Goal: Transaction & Acquisition: Purchase product/service

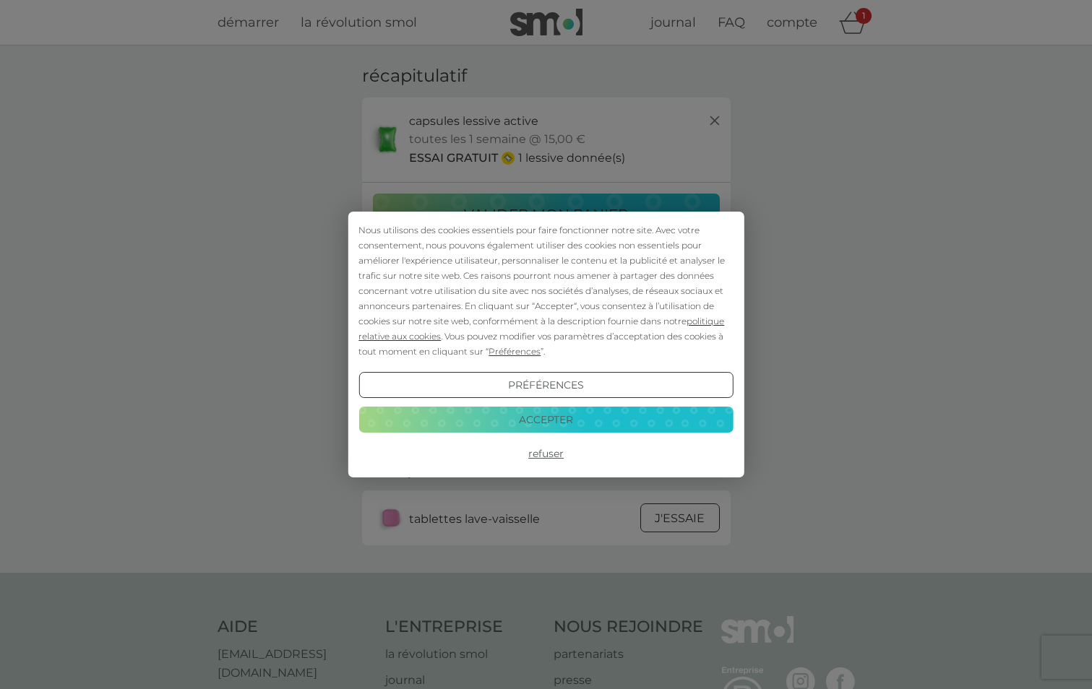
click at [525, 423] on button "Accepter" at bounding box center [545, 420] width 374 height 26
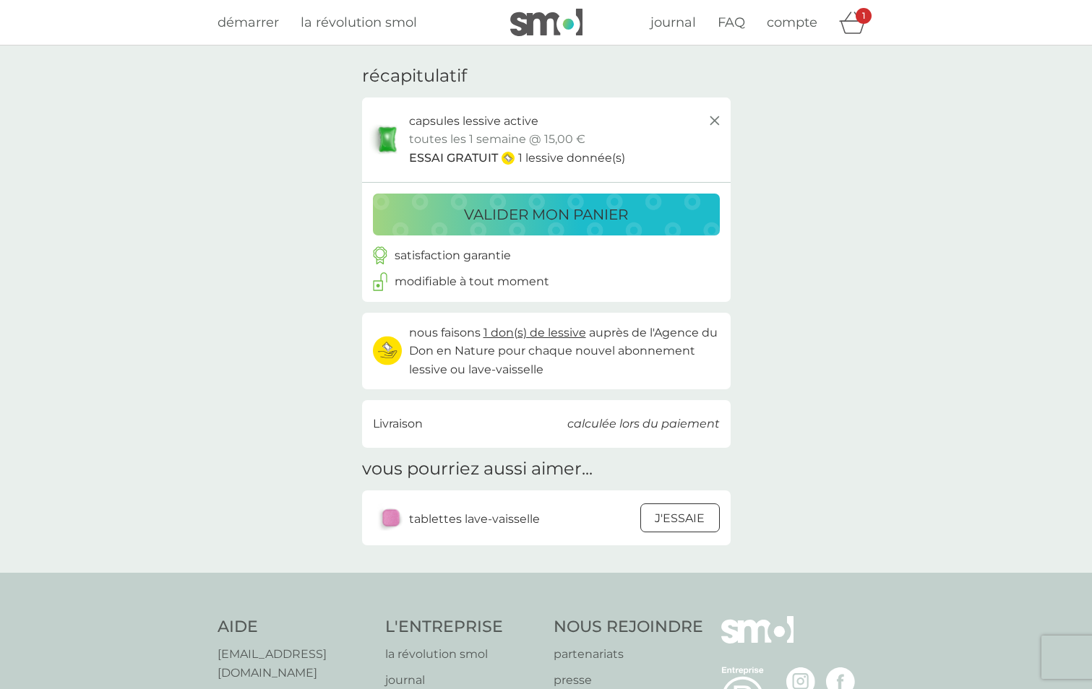
click at [559, 227] on button "valider mon panier" at bounding box center [546, 215] width 347 height 42
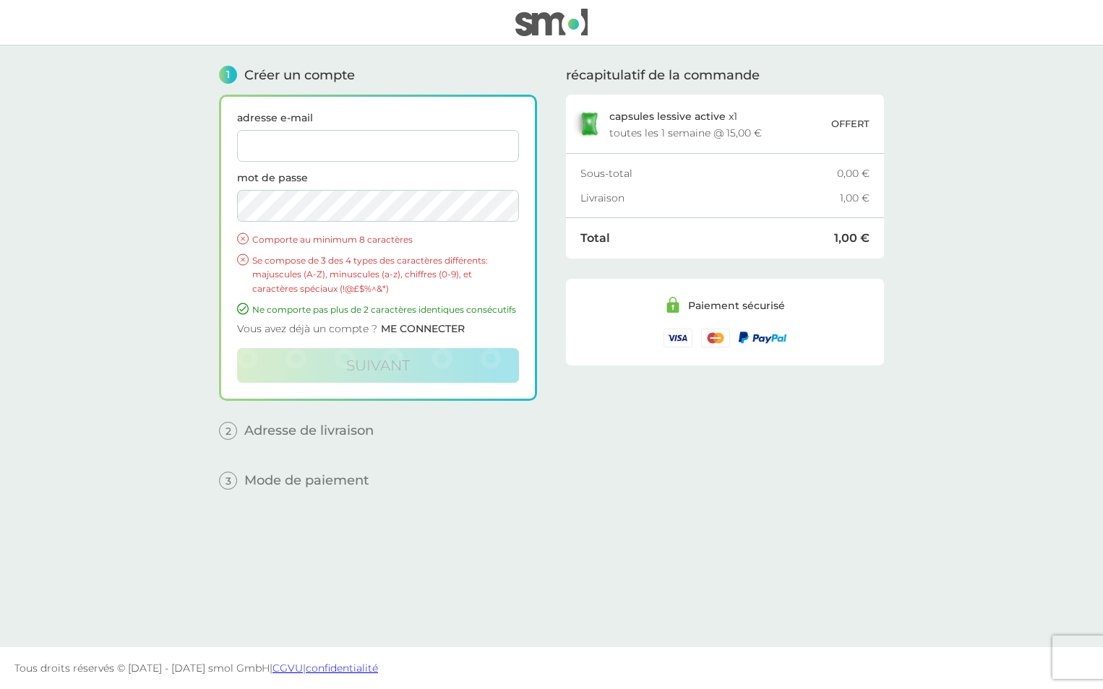
click at [391, 139] on input "adresse e-mail" at bounding box center [378, 146] width 282 height 32
type input "[EMAIL_ADDRESS][DOMAIN_NAME]"
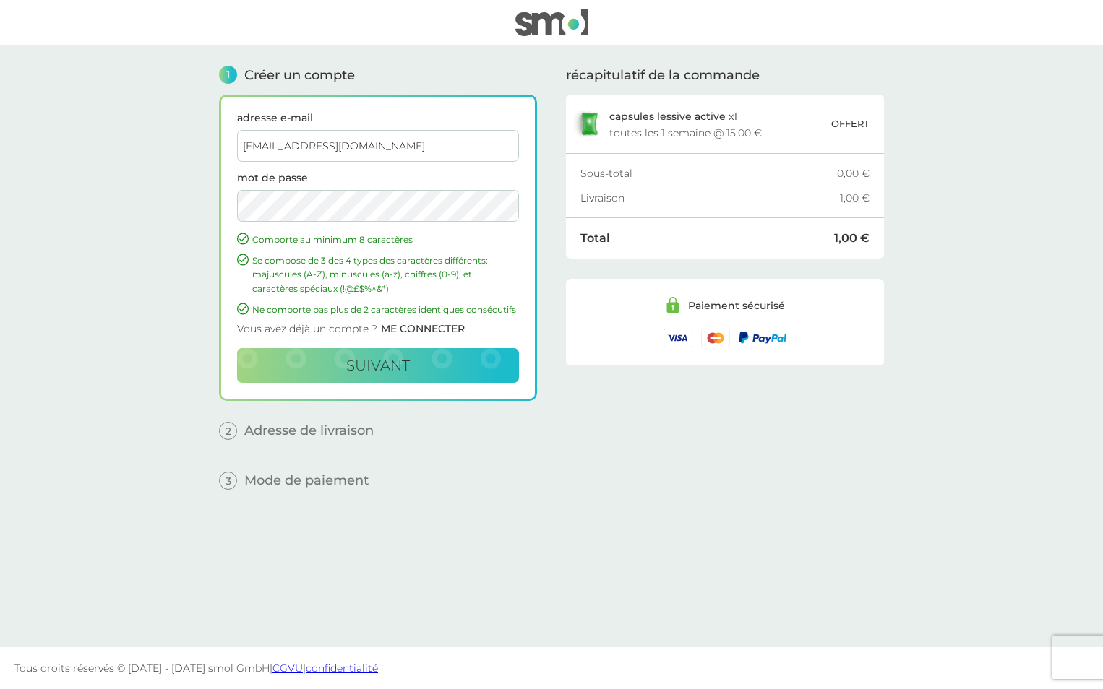
click at [237, 348] on button "suivant" at bounding box center [378, 365] width 282 height 35
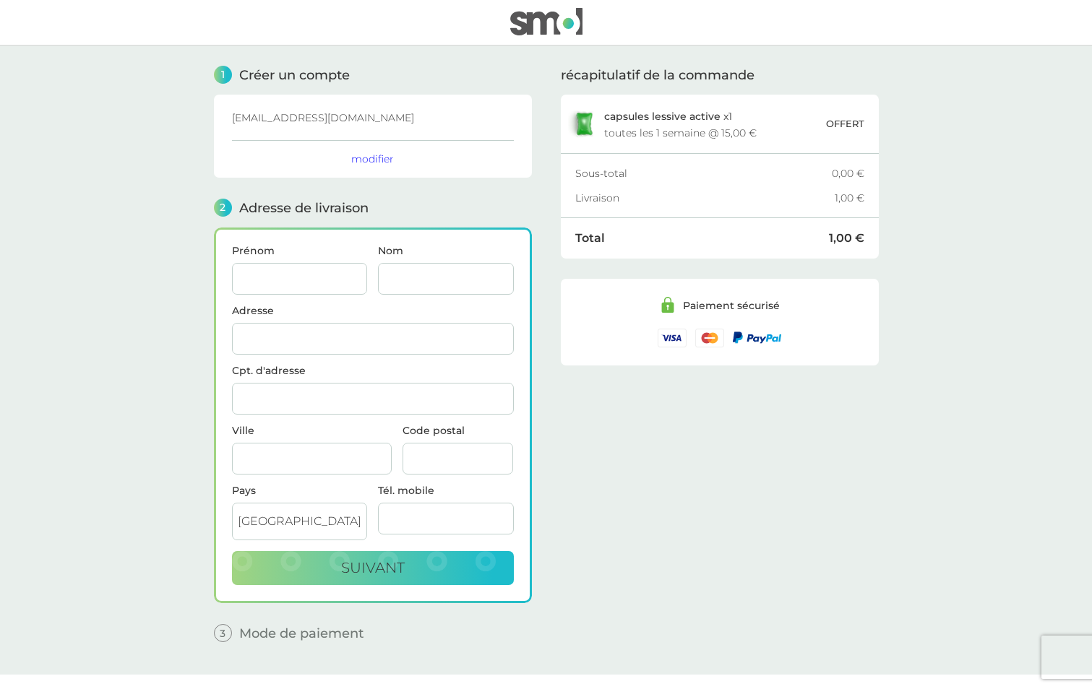
scroll to position [27, 0]
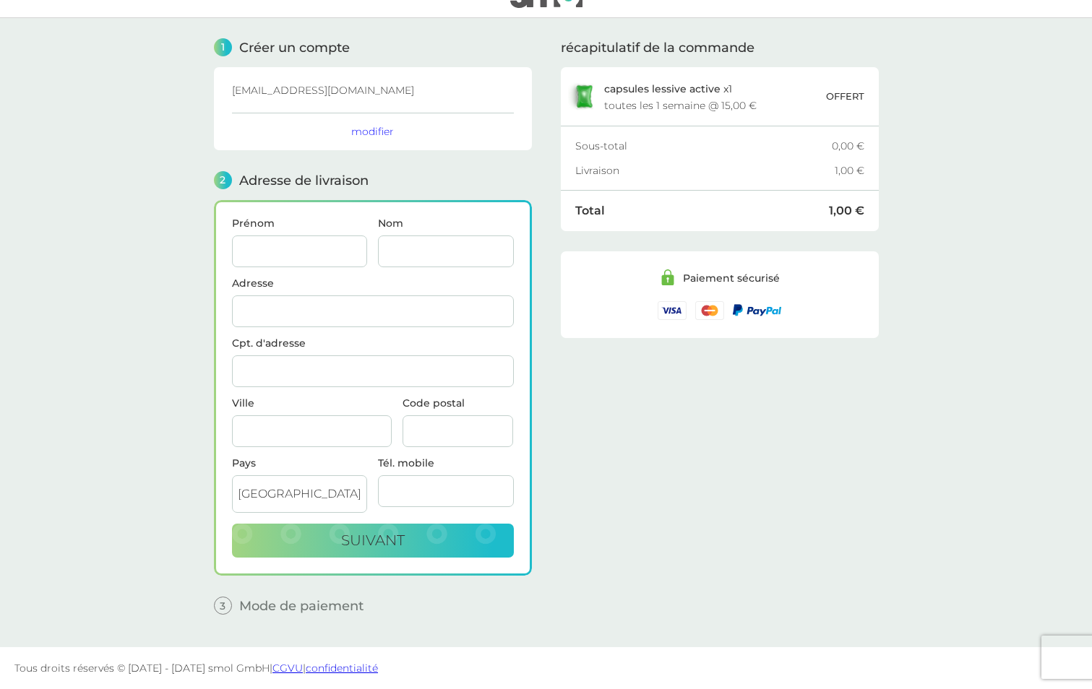
click at [301, 250] on input "Prénom" at bounding box center [300, 252] width 136 height 32
type input "[PERSON_NAME]"
type input "BEPIEV"
type input "0744131781"
click at [356, 301] on input "Adresse" at bounding box center [373, 312] width 282 height 32
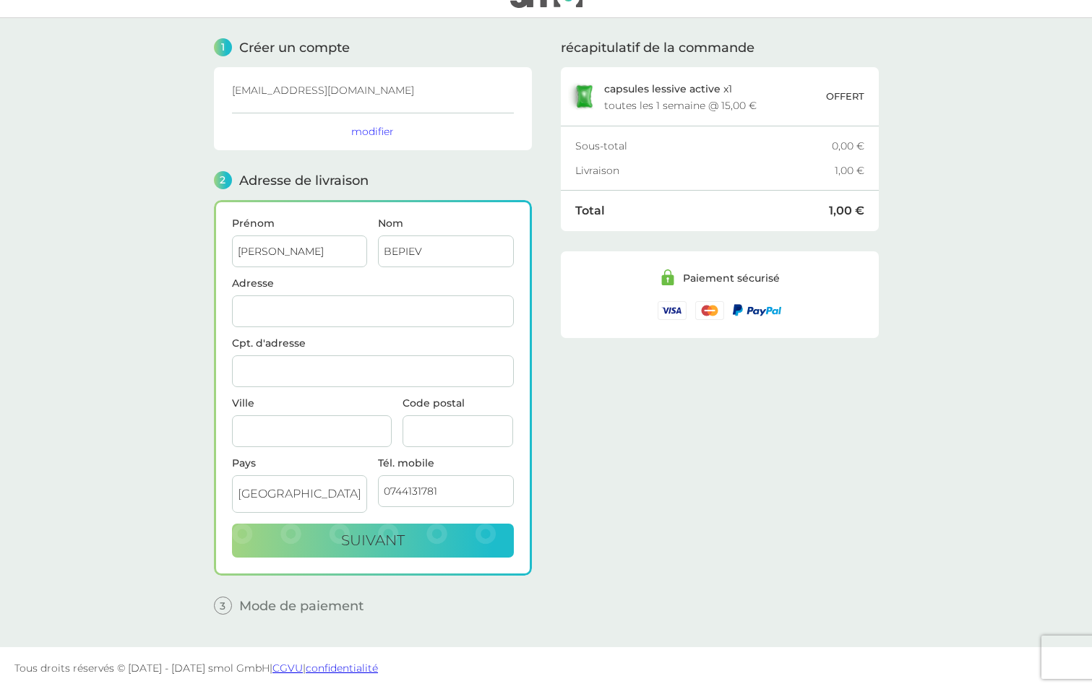
type input "[STREET_ADDRESS]"
type input "LE BOURGET"
type input "93350"
drag, startPoint x: 2, startPoint y: 474, endPoint x: 48, endPoint y: 439, distance: 58.2
click at [5, 465] on main "1 Créer un compte [EMAIL_ADDRESS][DOMAIN_NAME] modifier 2 Adresse de livraison …" at bounding box center [546, 332] width 1092 height 629
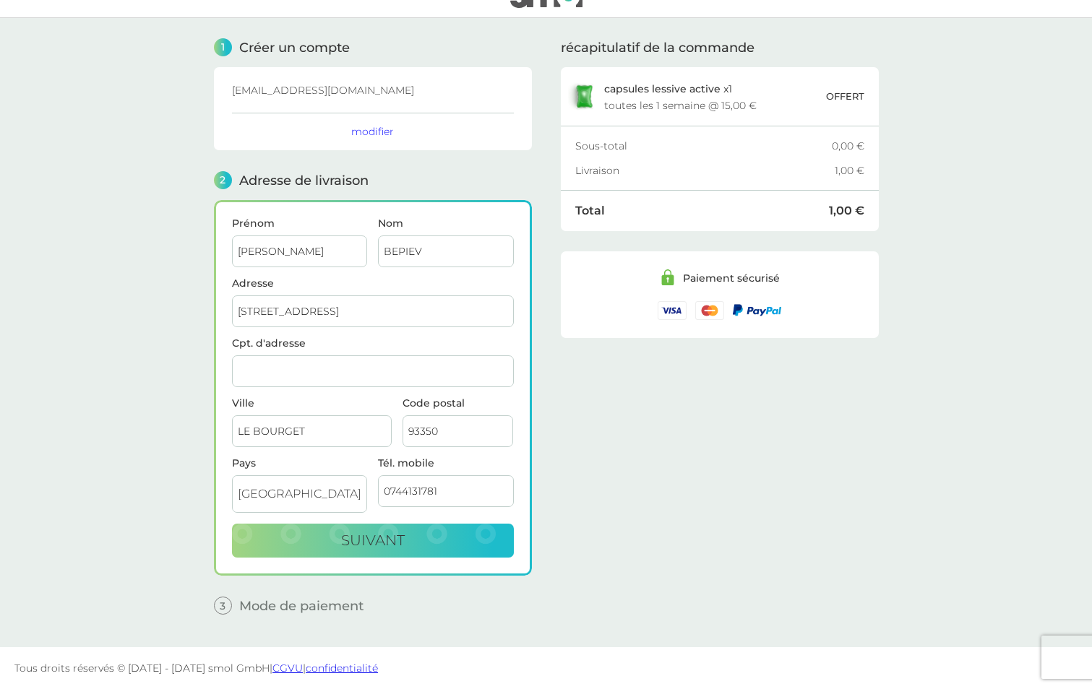
click at [353, 310] on input "[STREET_ADDRESS]" at bounding box center [373, 312] width 282 height 32
click at [358, 536] on span "suivant" at bounding box center [373, 540] width 64 height 17
checkbox input "true"
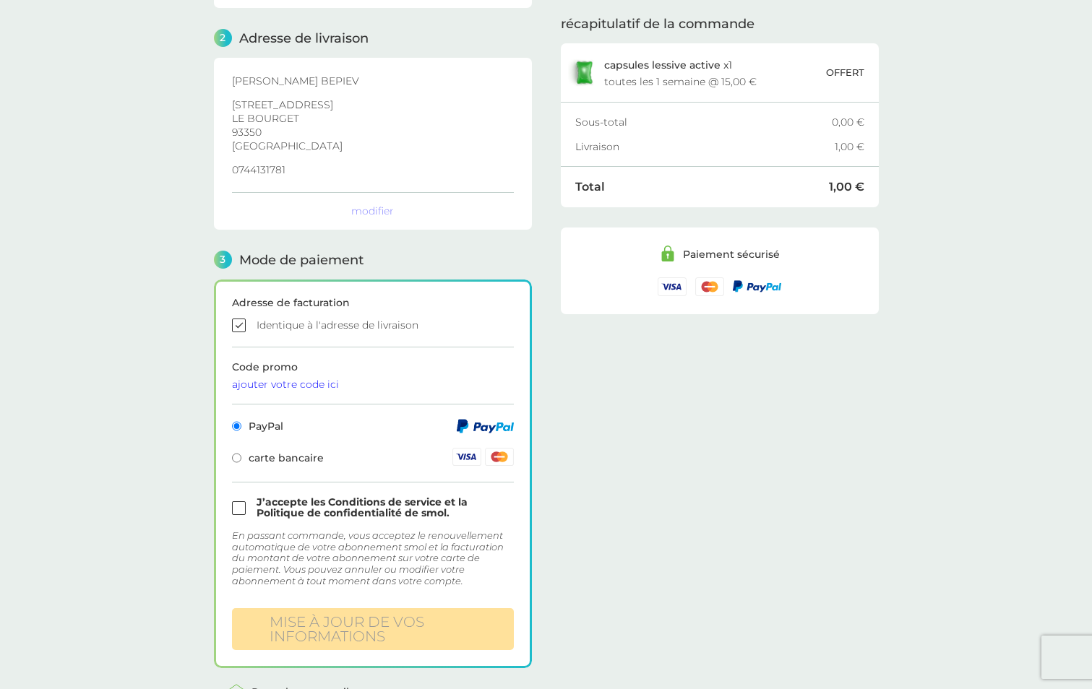
scroll to position [287, 0]
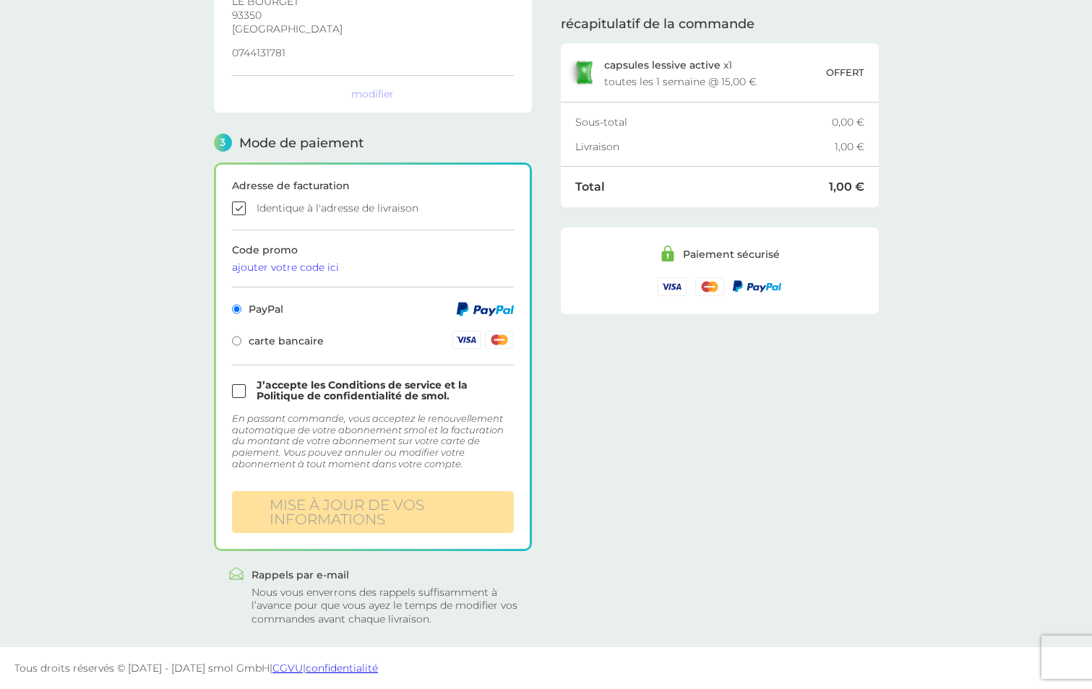
click at [293, 346] on span "carte bancaire" at bounding box center [278, 341] width 92 height 10
radio input "false"
radio input "true"
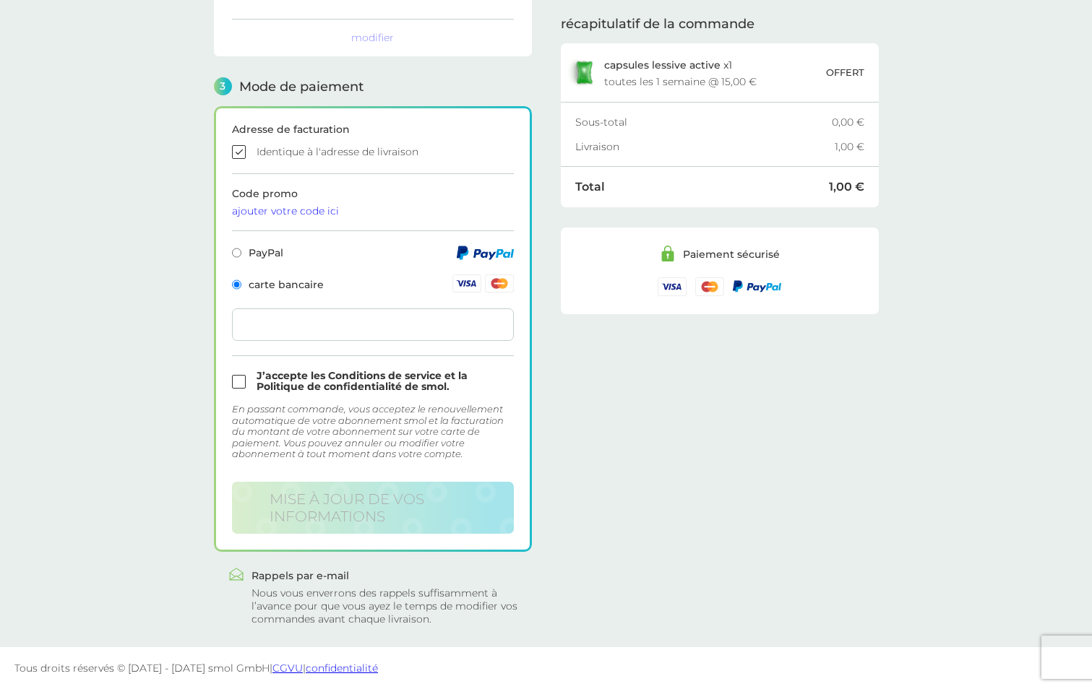
scroll to position [330, 0]
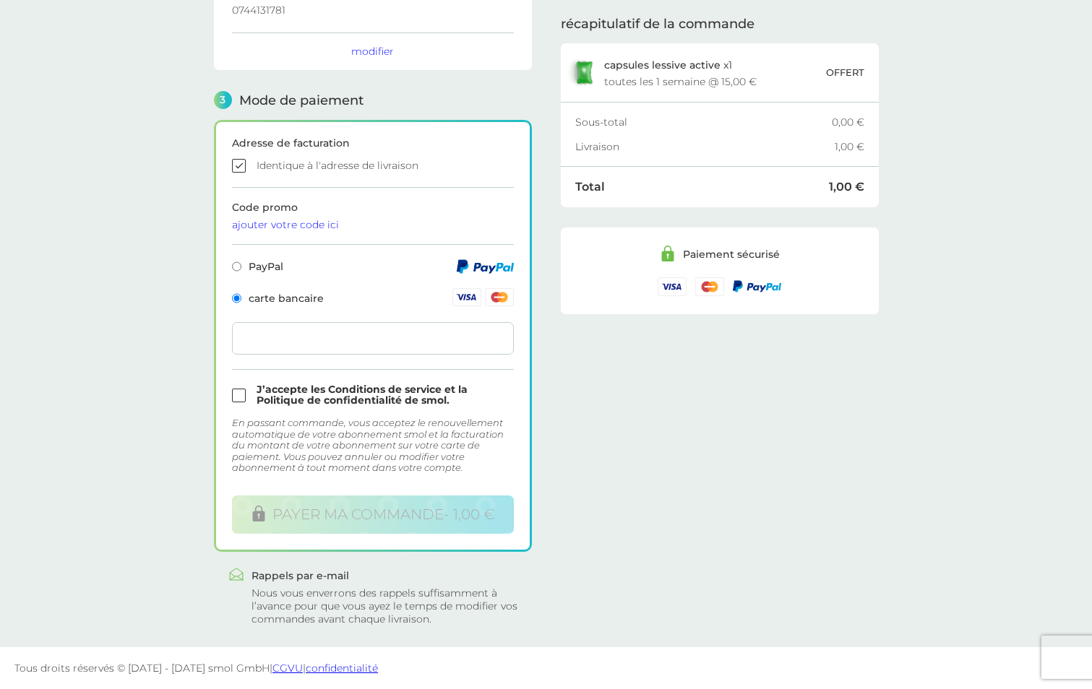
click at [235, 398] on input "checkbox" at bounding box center [373, 395] width 282 height 22
checkbox input "true"
click at [277, 331] on div at bounding box center [373, 338] width 282 height 33
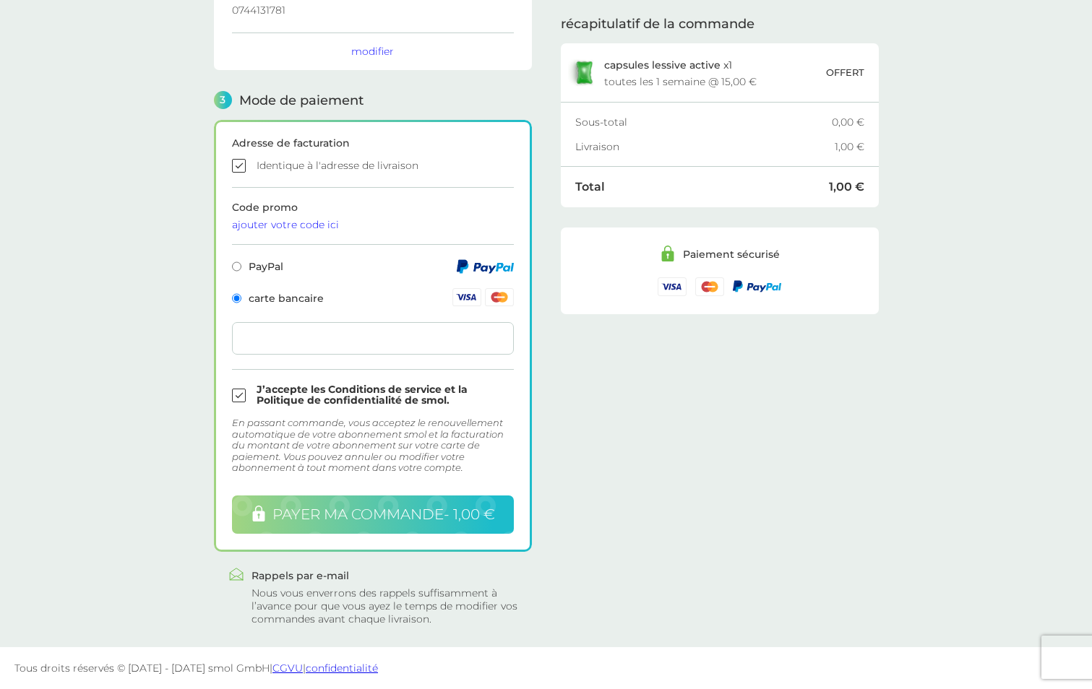
click at [306, 508] on span "payer ma commande - 1,00 €" at bounding box center [383, 514] width 223 height 17
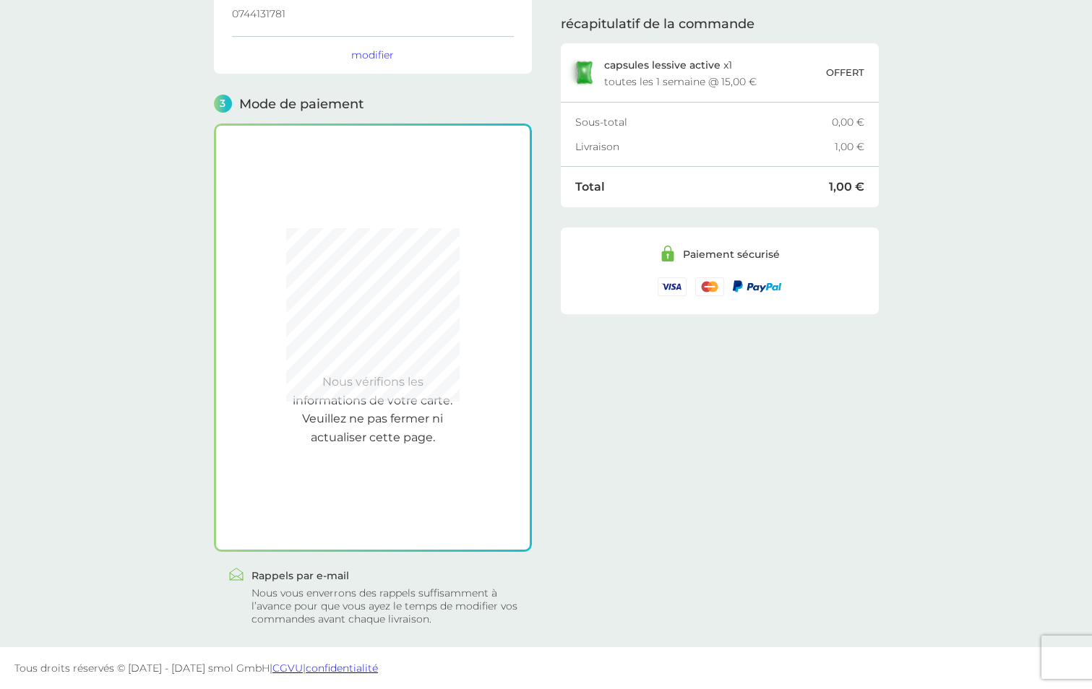
scroll to position [326, 0]
